Goal: Communication & Community: Answer question/provide support

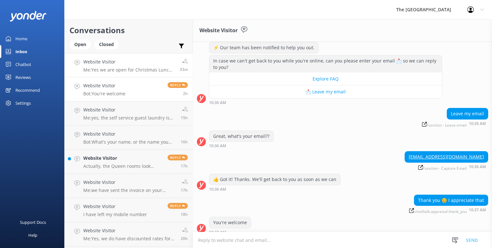
scroll to position [81, 0]
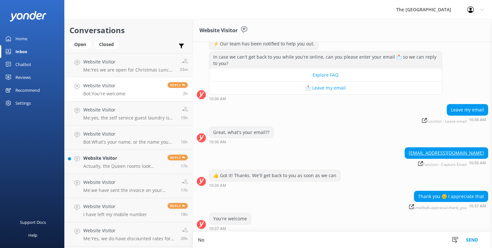
type textarea "N"
drag, startPoint x: 349, startPoint y: 242, endPoint x: 353, endPoint y: 241, distance: 5.0
click at [394, 239] on textarea "The [GEOGRAPHIC_DATA] have just 1 queen bed (maximum occupancy is this room two…" at bounding box center [342, 240] width 299 height 16
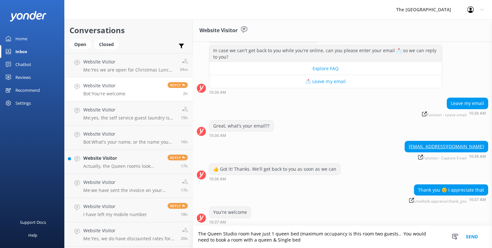
type textarea "The Queen Studio room have just 1 queen bed (maximum occupancy is this room two…"
click at [468, 234] on button "Send" at bounding box center [472, 236] width 24 height 22
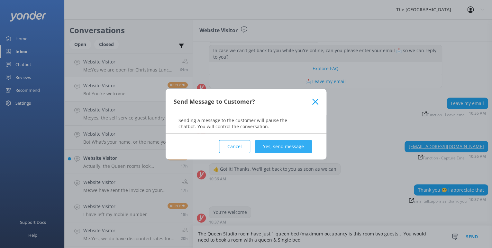
click at [268, 145] on button "Yes, send message" at bounding box center [283, 146] width 57 height 13
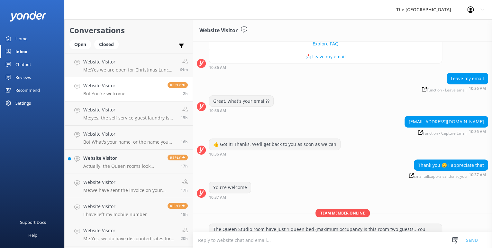
scroll to position [129, 0]
